Goal: Information Seeking & Learning: Learn about a topic

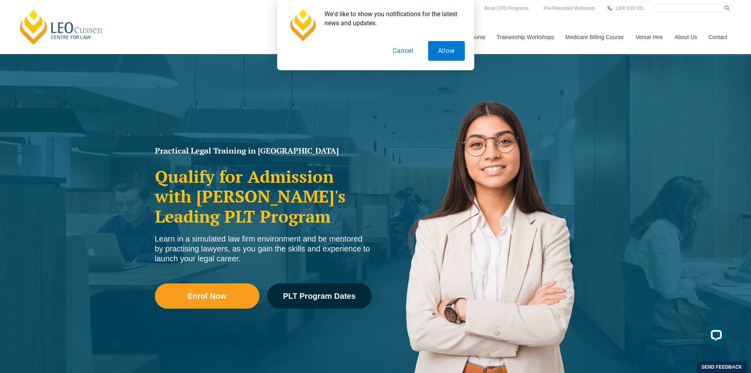
click at [402, 50] on button "Cancel" at bounding box center [403, 51] width 41 height 20
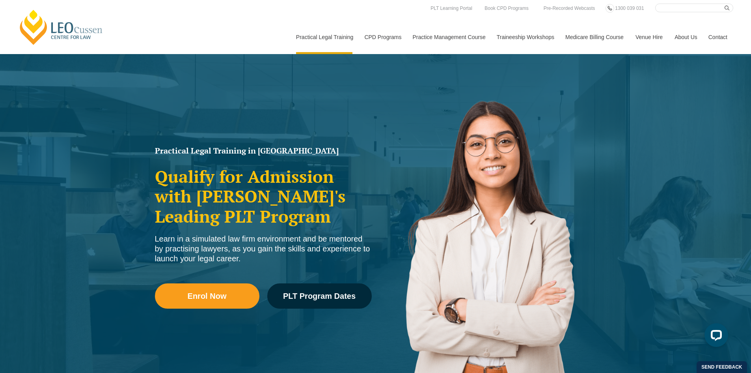
click at [678, 10] on input "Search here" at bounding box center [694, 8] width 78 height 9
type input "complex property settlements"
click at [725, 4] on button "submit" at bounding box center [729, 8] width 9 height 9
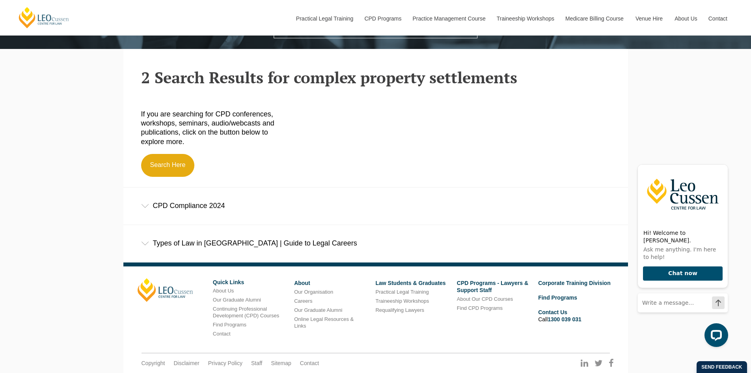
scroll to position [276, 0]
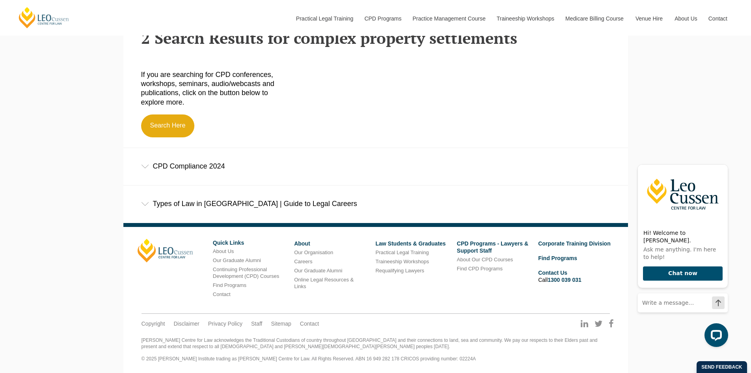
click at [213, 171] on div "CPD Compliance 2024" at bounding box center [375, 166] width 505 height 37
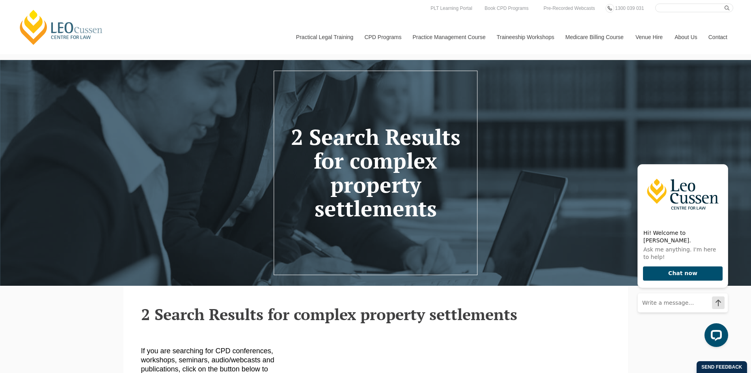
scroll to position [158, 0]
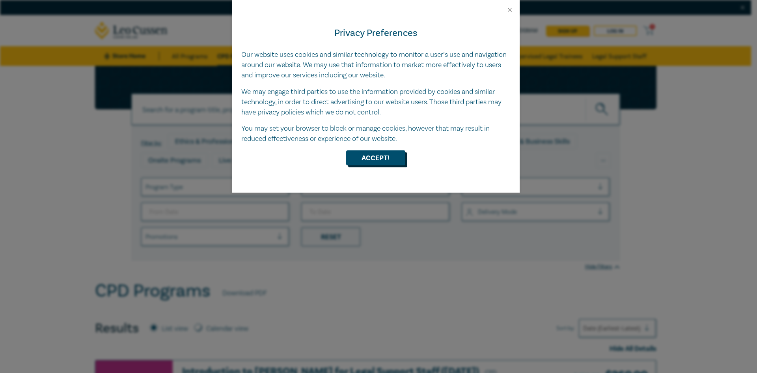
click at [391, 156] on button "Accept!" at bounding box center [375, 157] width 59 height 15
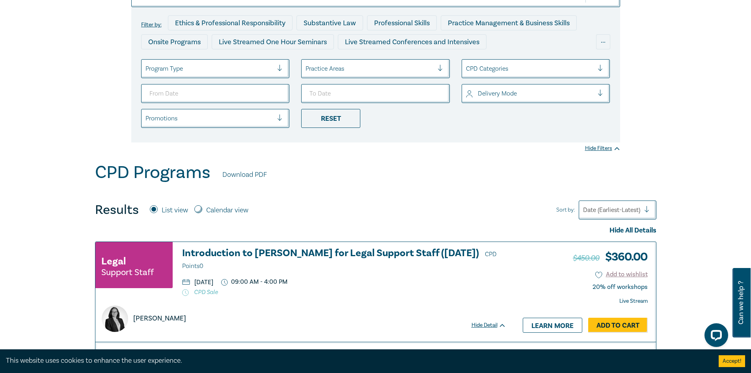
scroll to position [39, 0]
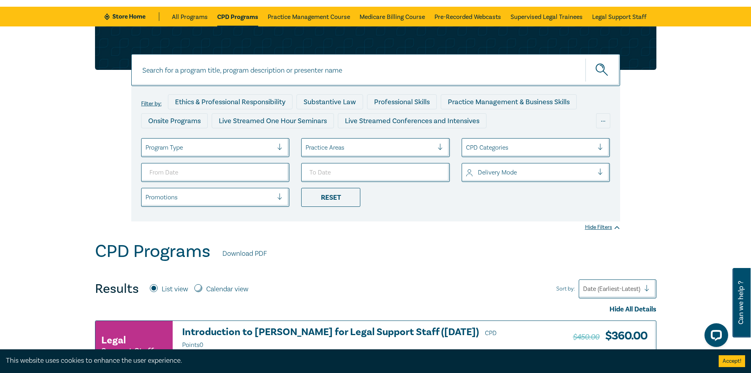
click at [231, 72] on input at bounding box center [375, 70] width 489 height 32
click at [585, 58] on button "submit" at bounding box center [602, 70] width 35 height 24
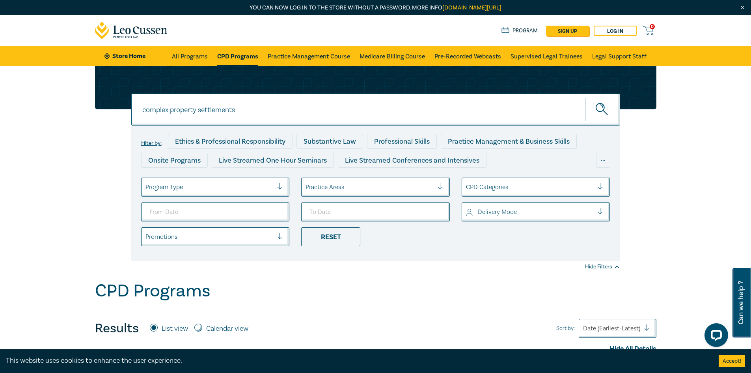
click at [585, 97] on button "submit" at bounding box center [602, 109] width 35 height 24
drag, startPoint x: 263, startPoint y: 107, endPoint x: 108, endPoint y: 109, distance: 155.3
click at [108, 109] on div "complex property settlements complex property settlements complex property sett…" at bounding box center [375, 163] width 571 height 195
type input "family law"
click at [585, 97] on button "submit" at bounding box center [602, 109] width 35 height 24
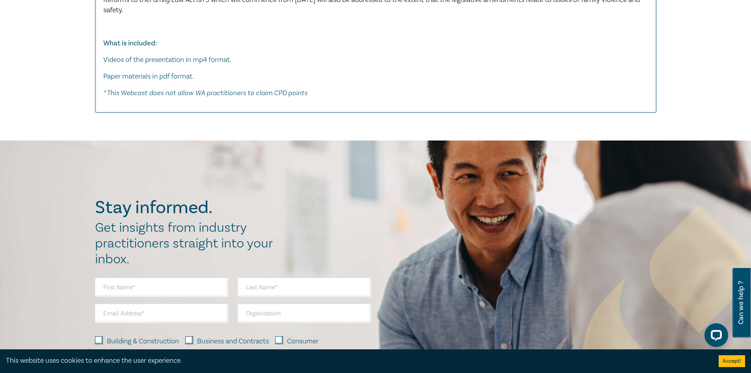
scroll to position [4100, 0]
